Goal: Information Seeking & Learning: Check status

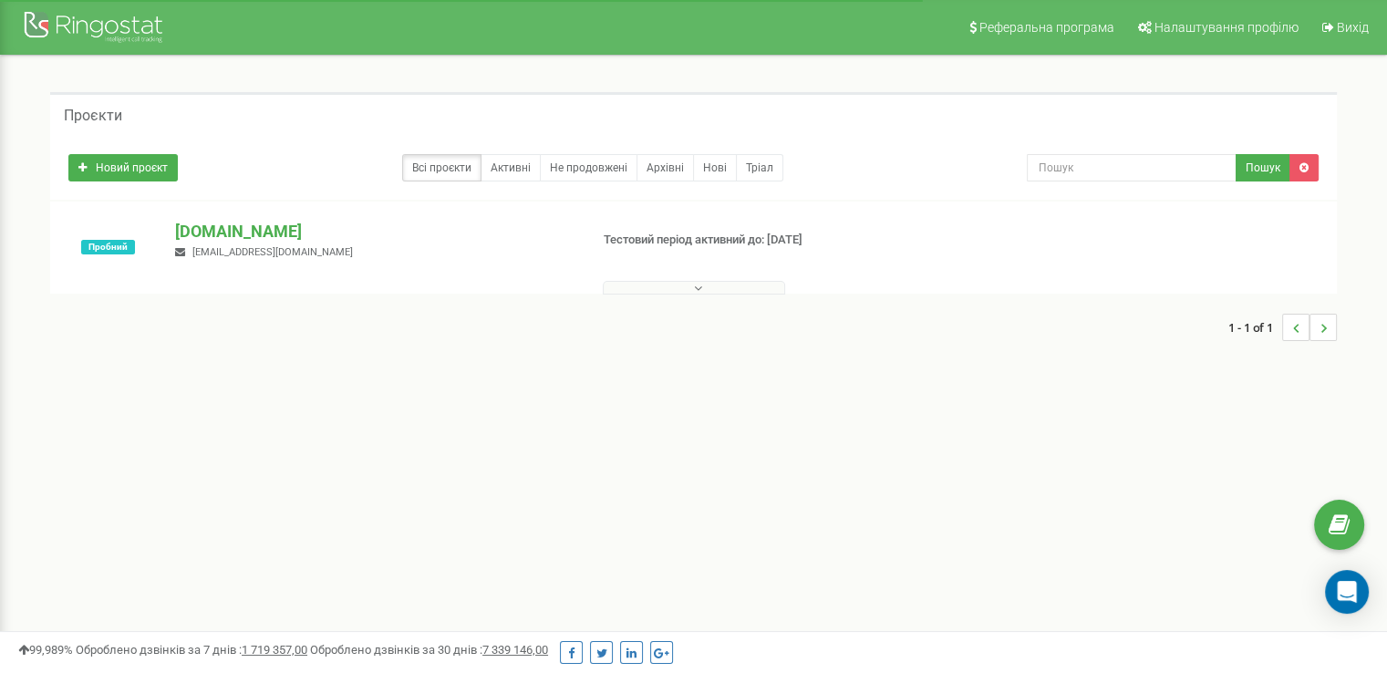
click at [704, 288] on button at bounding box center [694, 288] width 182 height 14
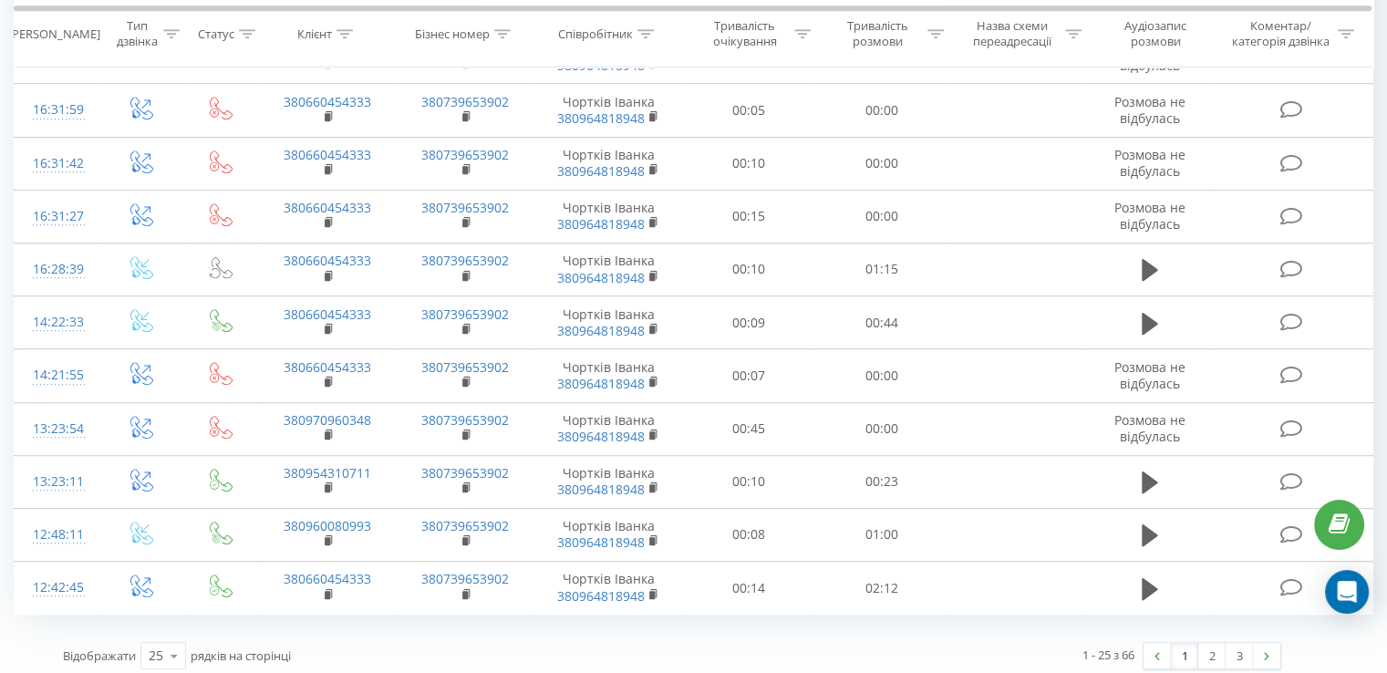
scroll to position [1026, 0]
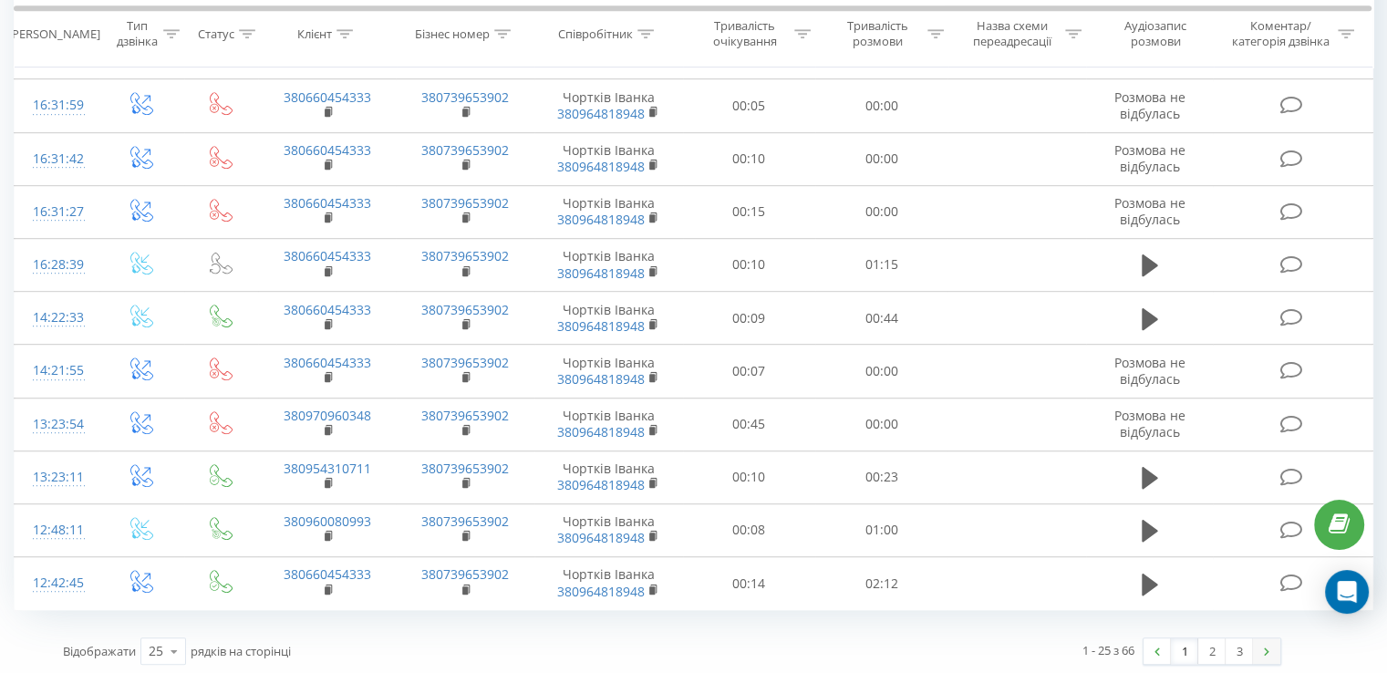
click at [1255, 641] on link at bounding box center [1266, 652] width 27 height 26
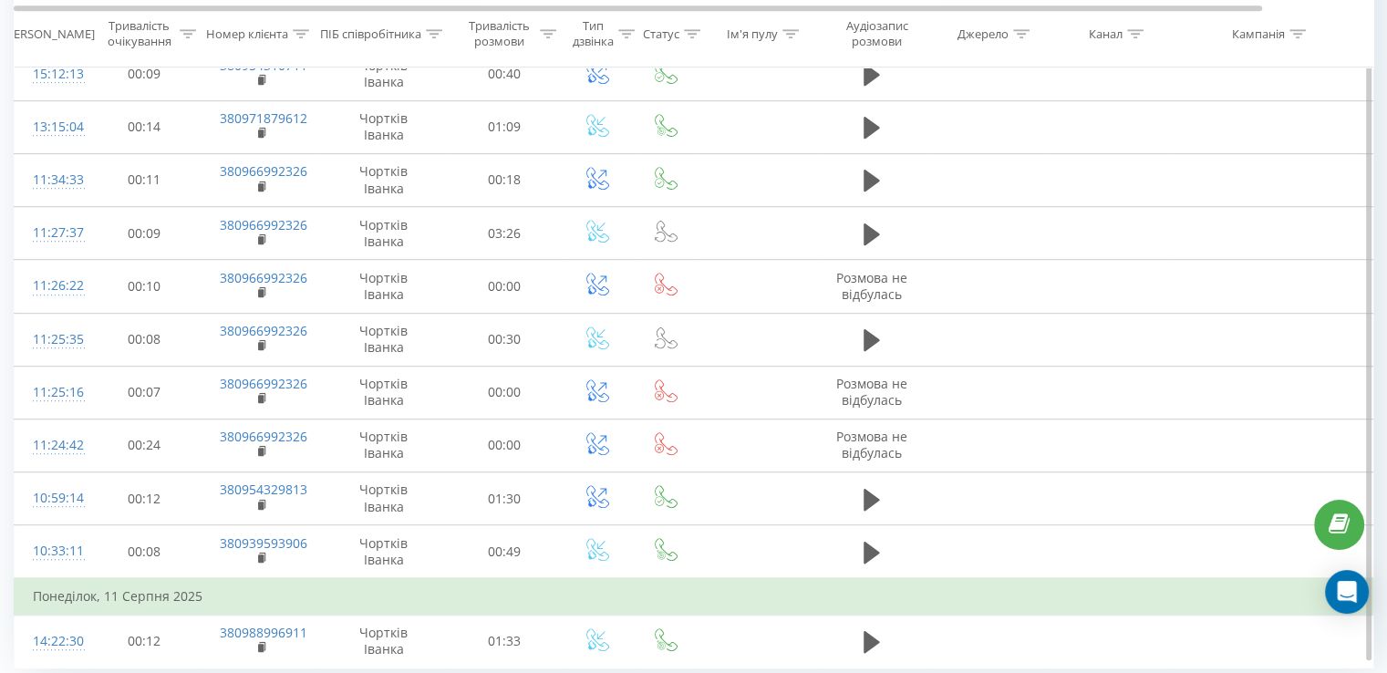
scroll to position [1135, 0]
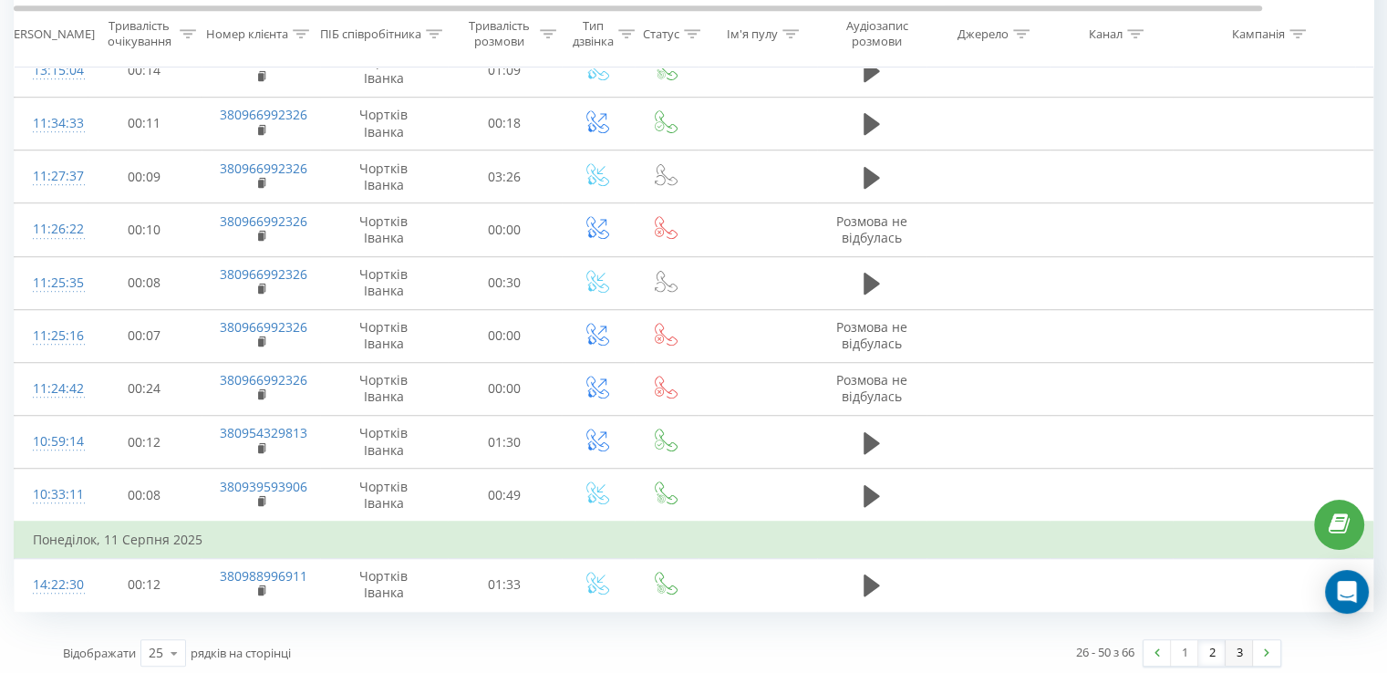
click at [1249, 640] on link "3" at bounding box center [1239, 653] width 27 height 26
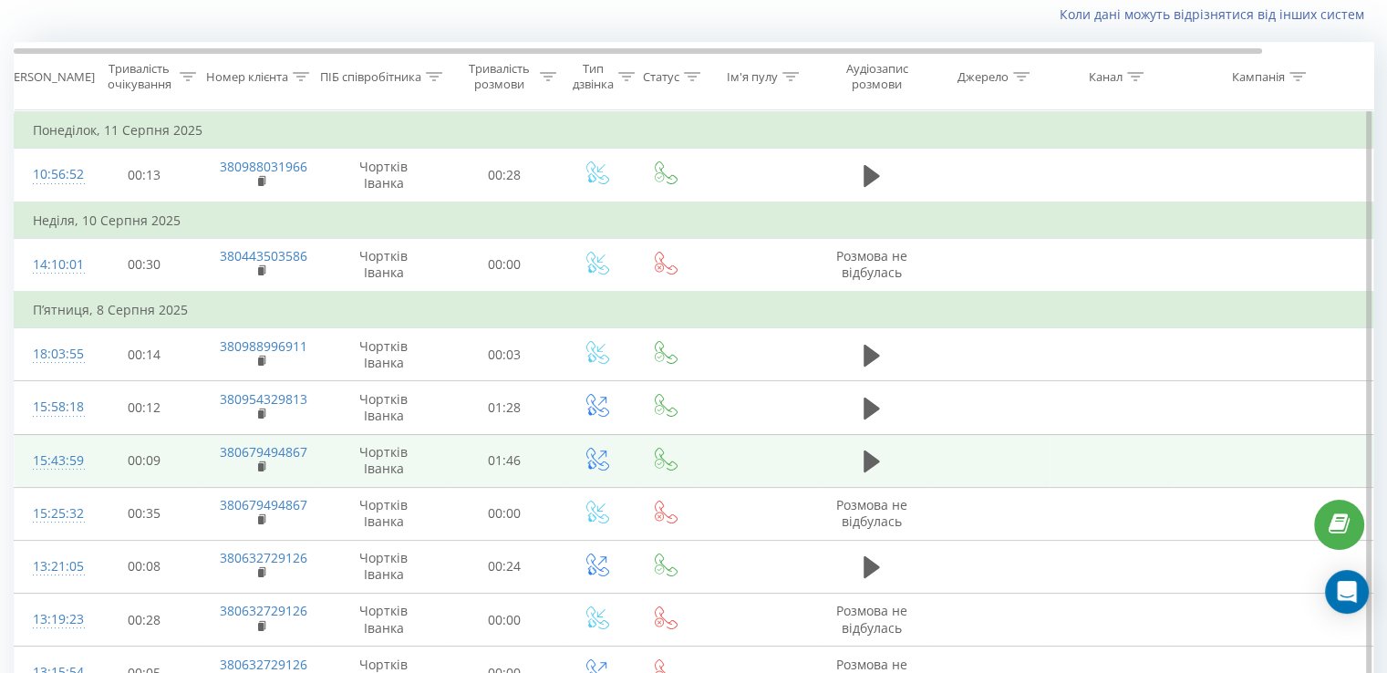
scroll to position [623, 0]
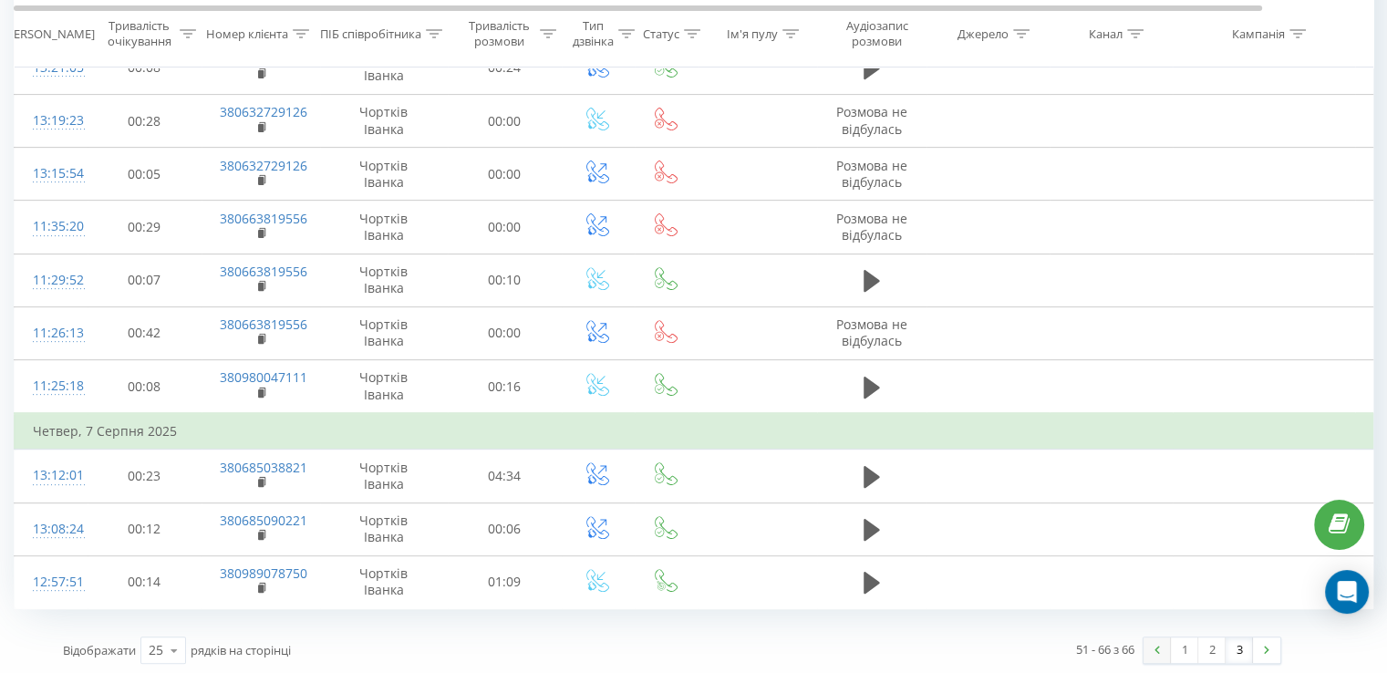
click at [1161, 650] on link at bounding box center [1157, 651] width 27 height 26
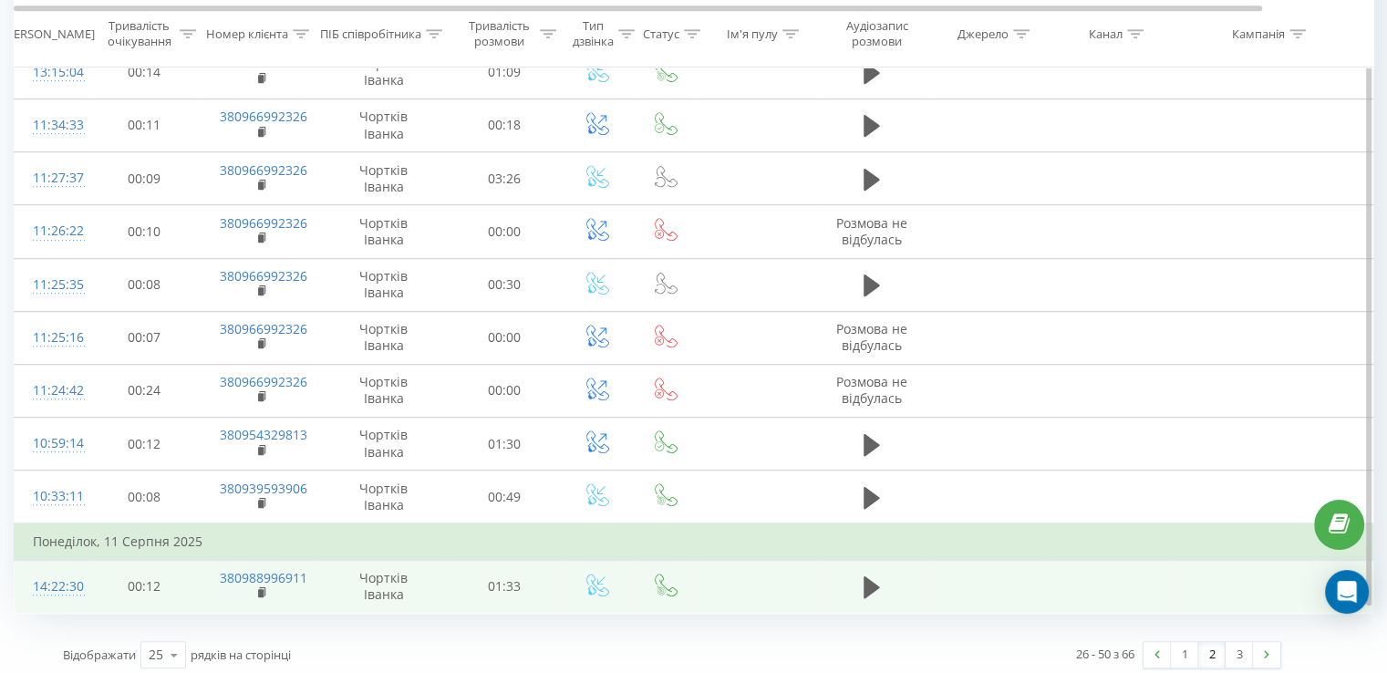
scroll to position [1135, 0]
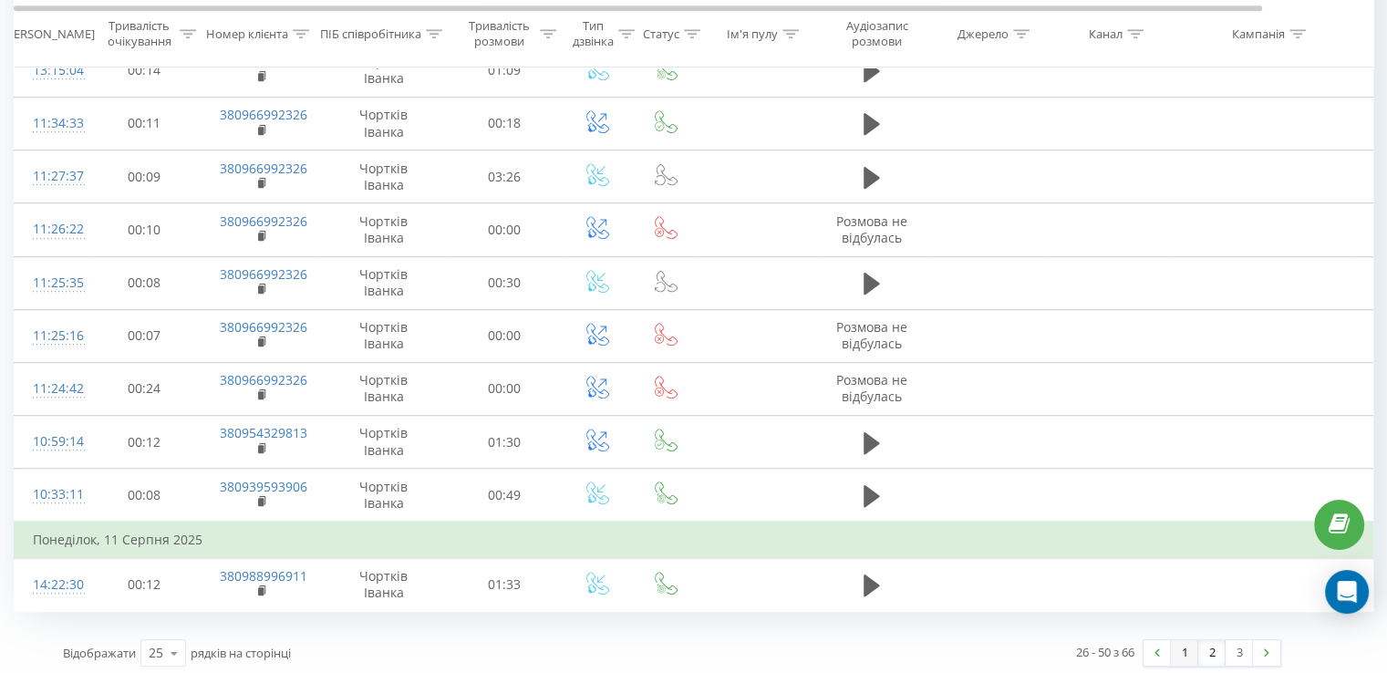
click at [1195, 644] on link "1" at bounding box center [1184, 653] width 27 height 26
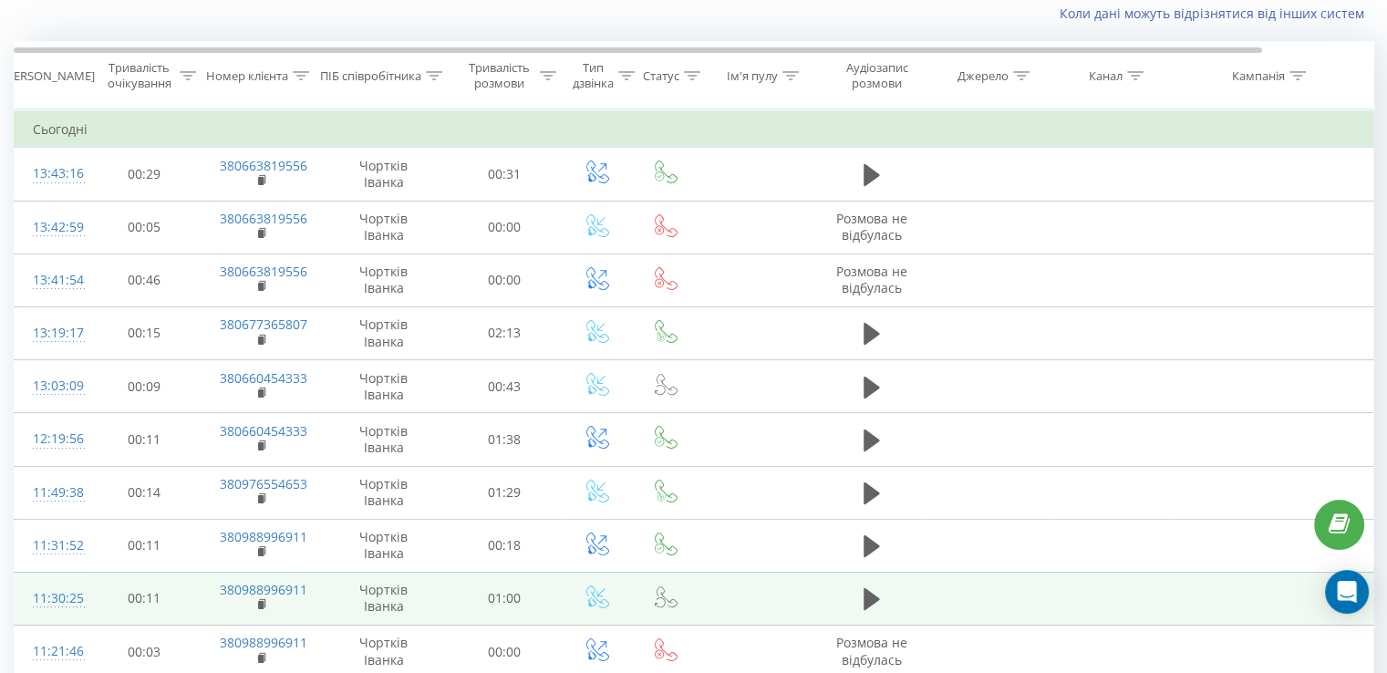
scroll to position [120, 0]
